Goal: Task Accomplishment & Management: Manage account settings

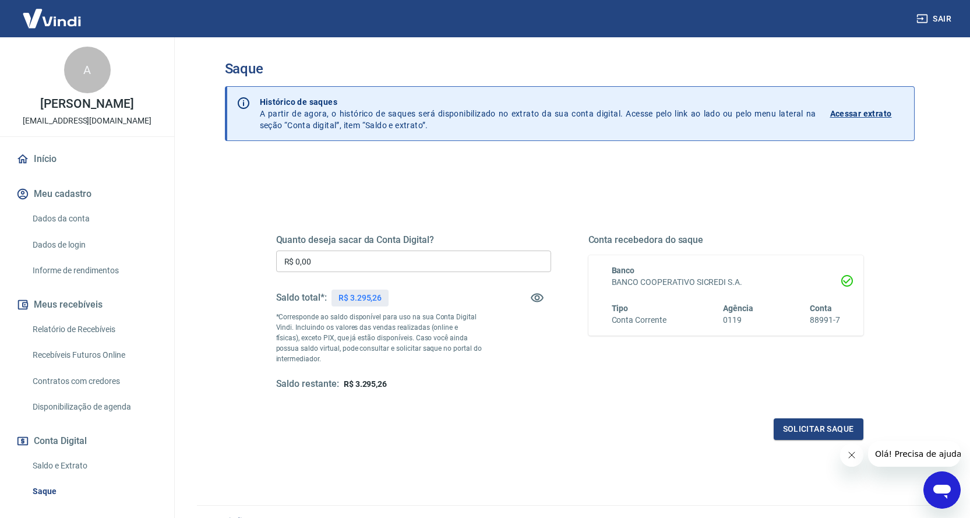
click at [368, 254] on input "R$ 0,00" at bounding box center [413, 261] width 275 height 22
click at [366, 258] on input "R$ 0,00" at bounding box center [413, 261] width 275 height 22
type input "R$ 3.295,26"
click at [812, 426] on button "Solicitar saque" at bounding box center [818, 429] width 90 height 22
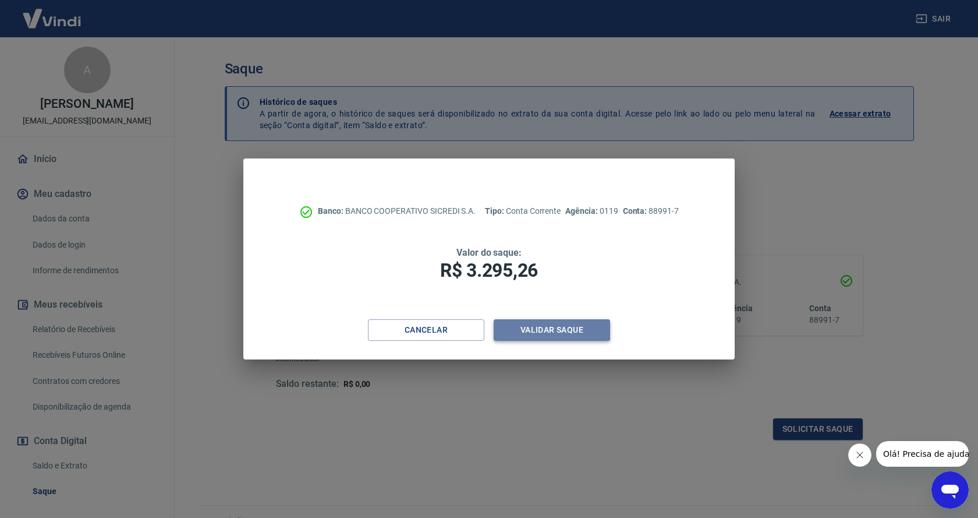
click at [560, 334] on button "Validar saque" at bounding box center [552, 330] width 116 height 22
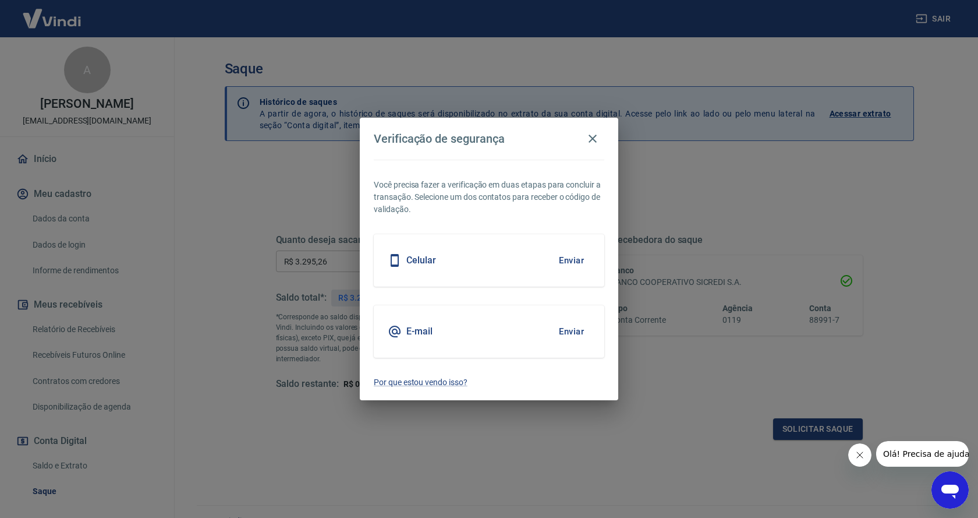
click at [576, 323] on button "Enviar" at bounding box center [572, 331] width 38 height 24
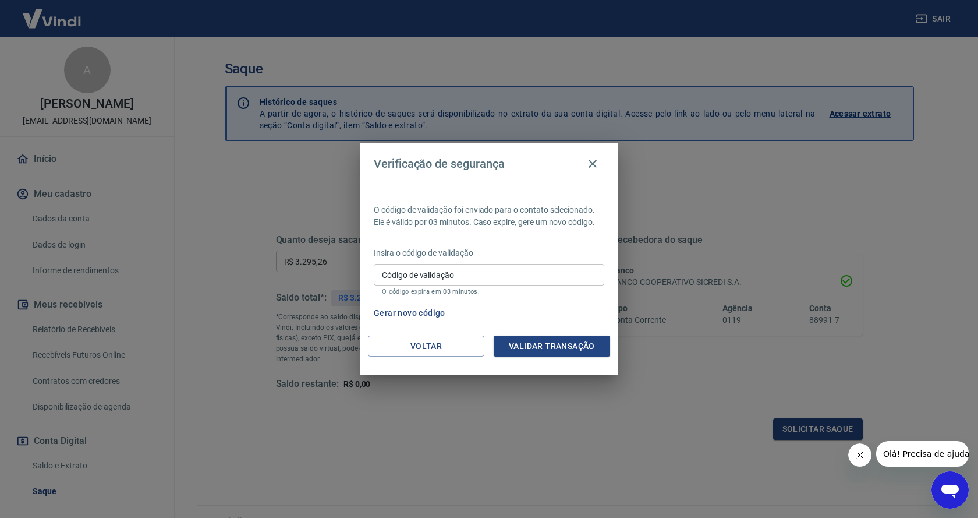
click at [476, 269] on input "Código de validação" at bounding box center [489, 275] width 231 height 22
paste input "144,94"
click at [350, 275] on div "Verificação de segurança O código de validação foi enviado para o contato selec…" at bounding box center [489, 259] width 978 height 518
paste input "538678"
type input "538678"
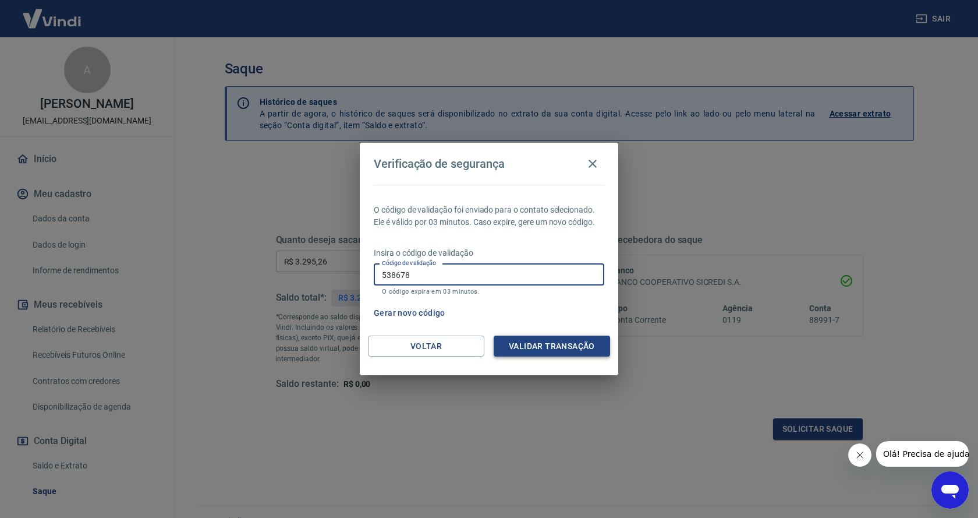
click at [560, 340] on button "Validar transação" at bounding box center [552, 346] width 116 height 22
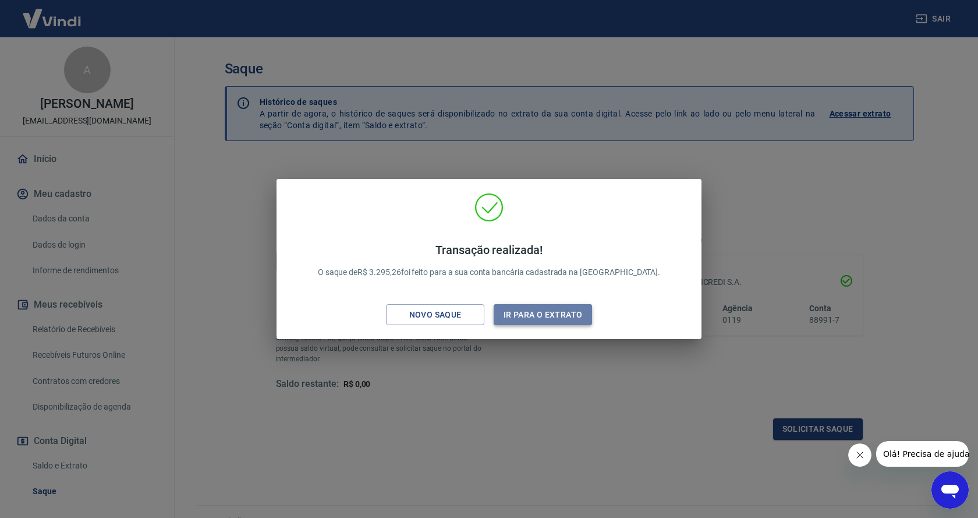
click at [548, 319] on button "Ir para o extrato" at bounding box center [543, 315] width 98 height 22
